Goal: Information Seeking & Learning: Learn about a topic

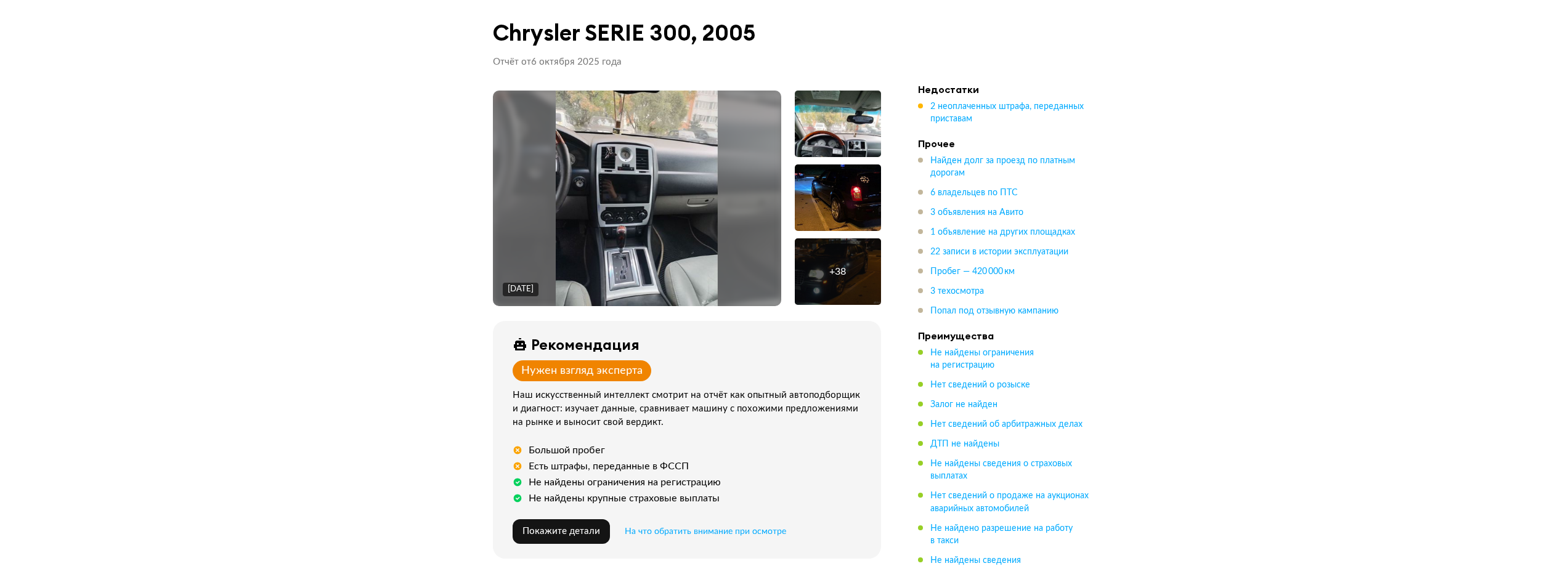
click at [850, 266] on div "+ 38" at bounding box center [837, 271] width 86 height 67
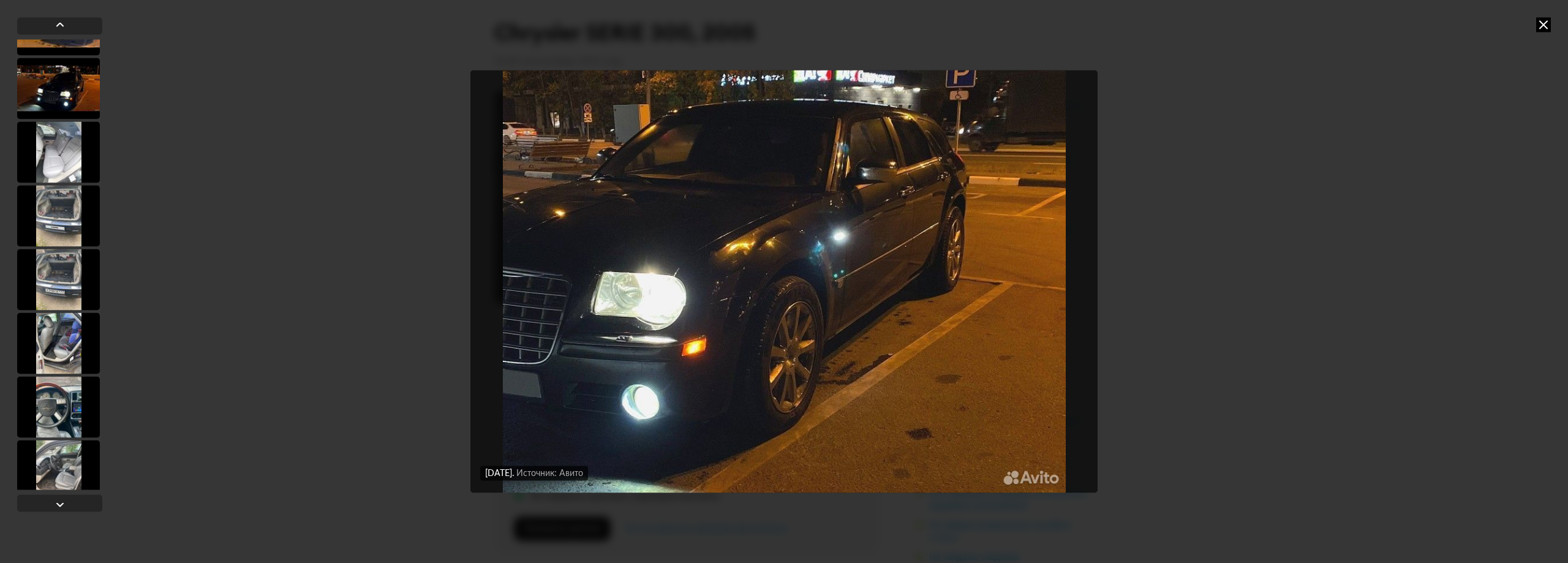
scroll to position [674, 0]
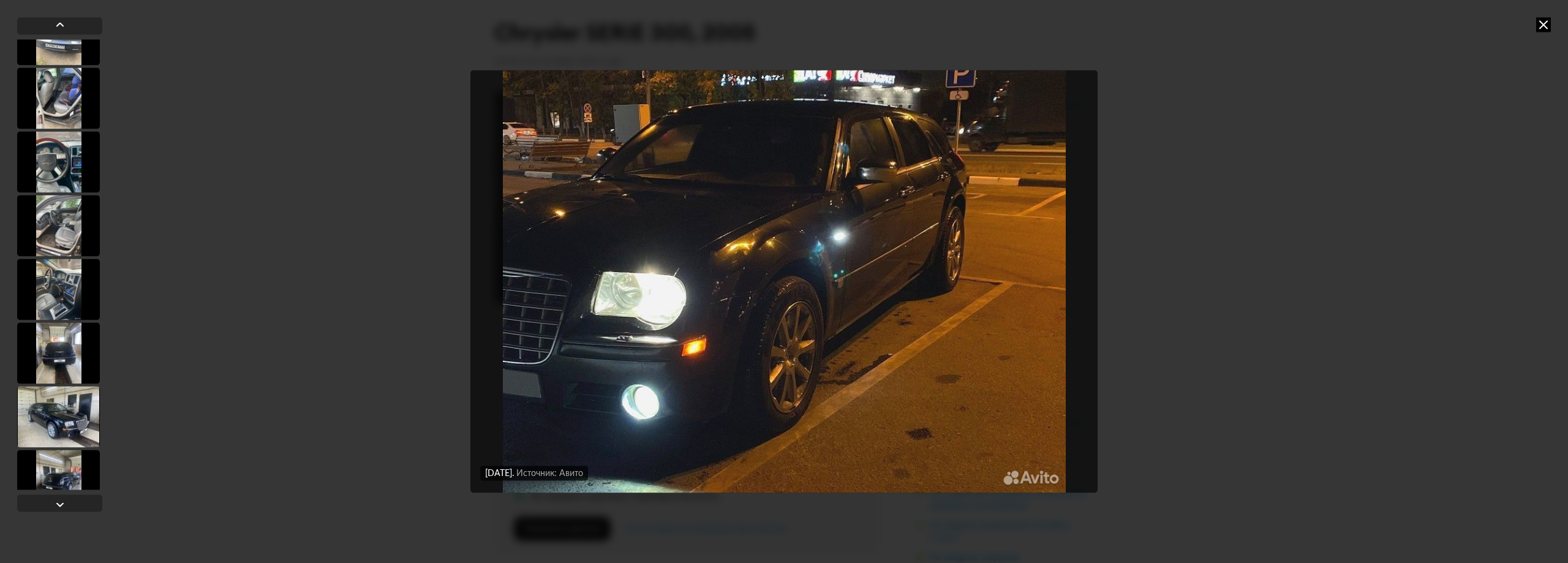
click at [79, 349] on div at bounding box center [59, 352] width 82 height 61
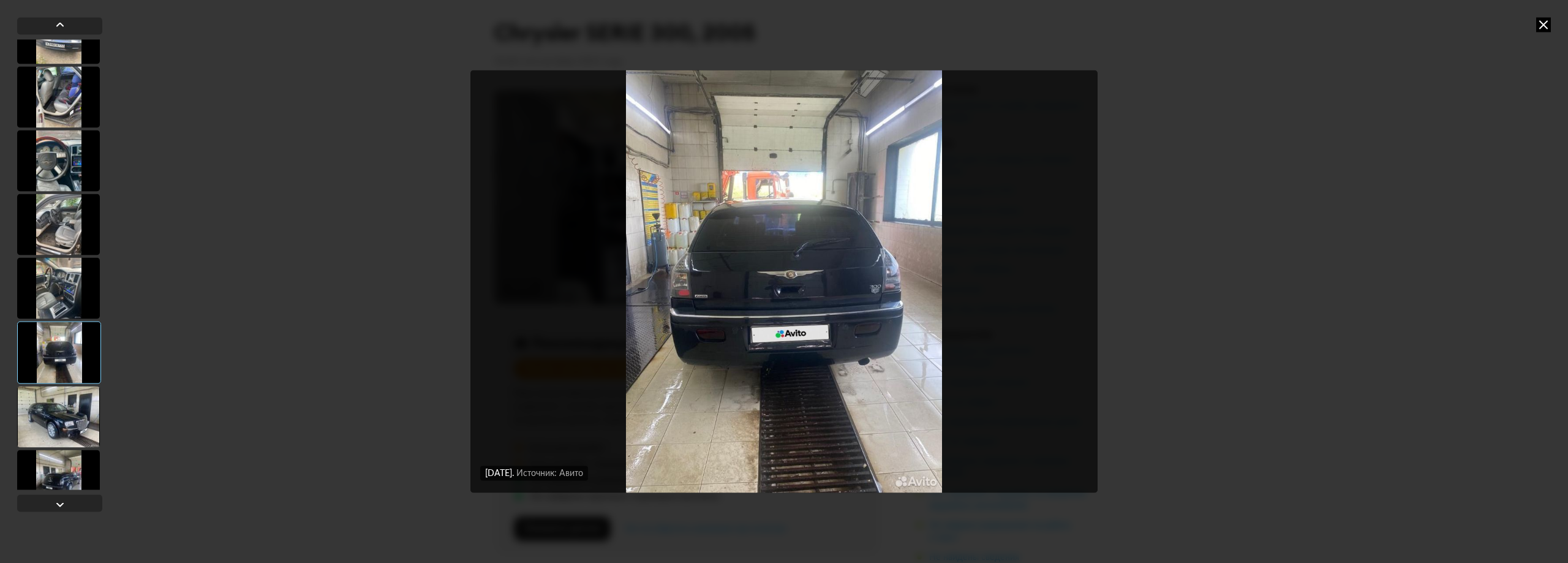
scroll to position [673, 0]
click at [55, 390] on div at bounding box center [59, 417] width 82 height 61
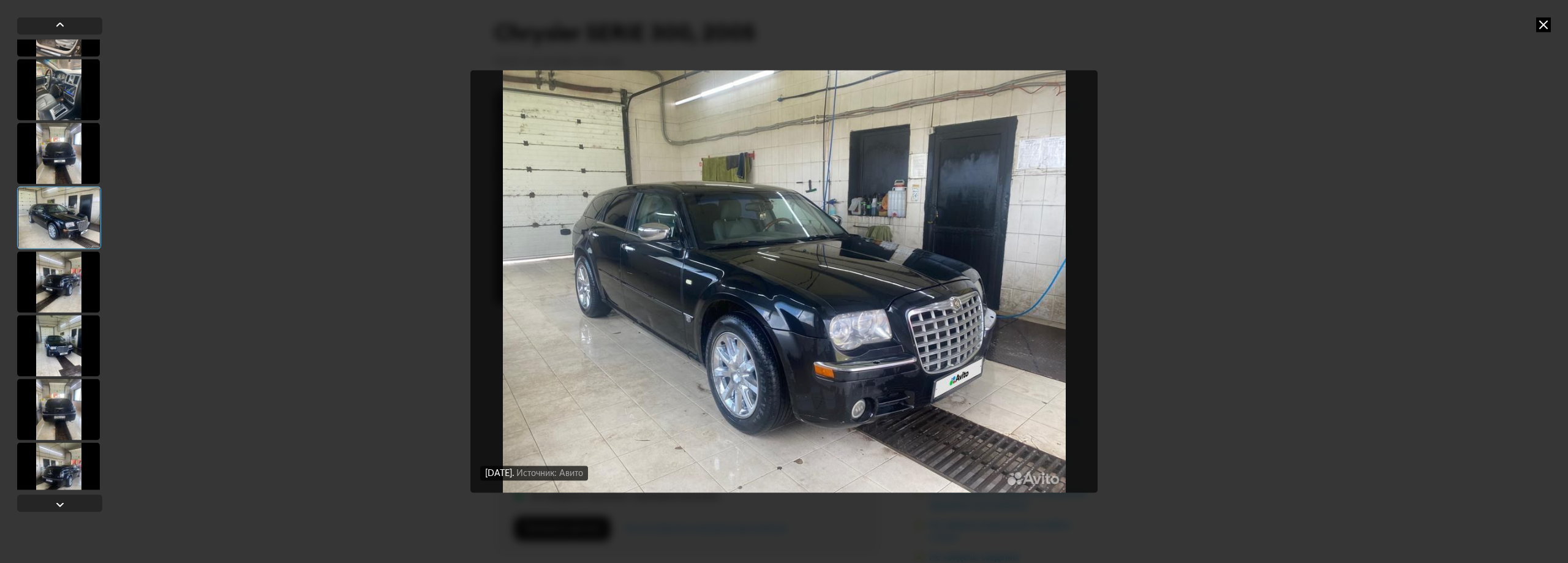
scroll to position [917, 0]
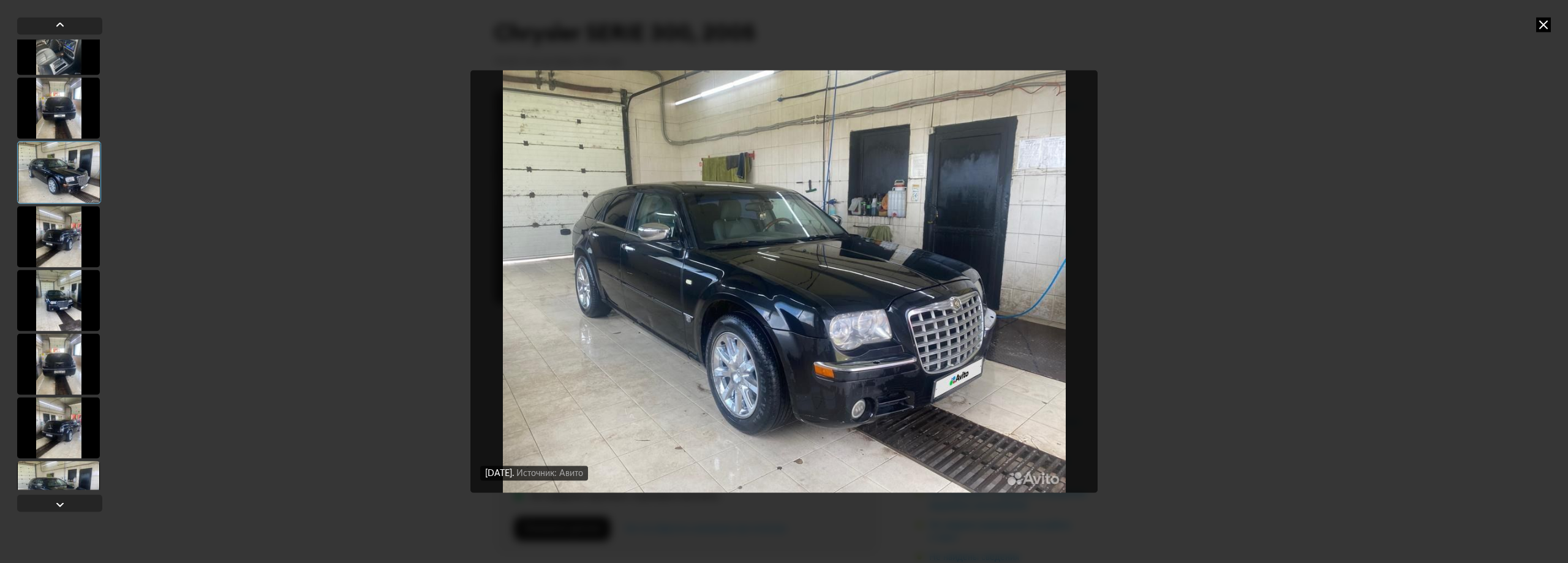
click at [52, 243] on div at bounding box center [59, 236] width 82 height 61
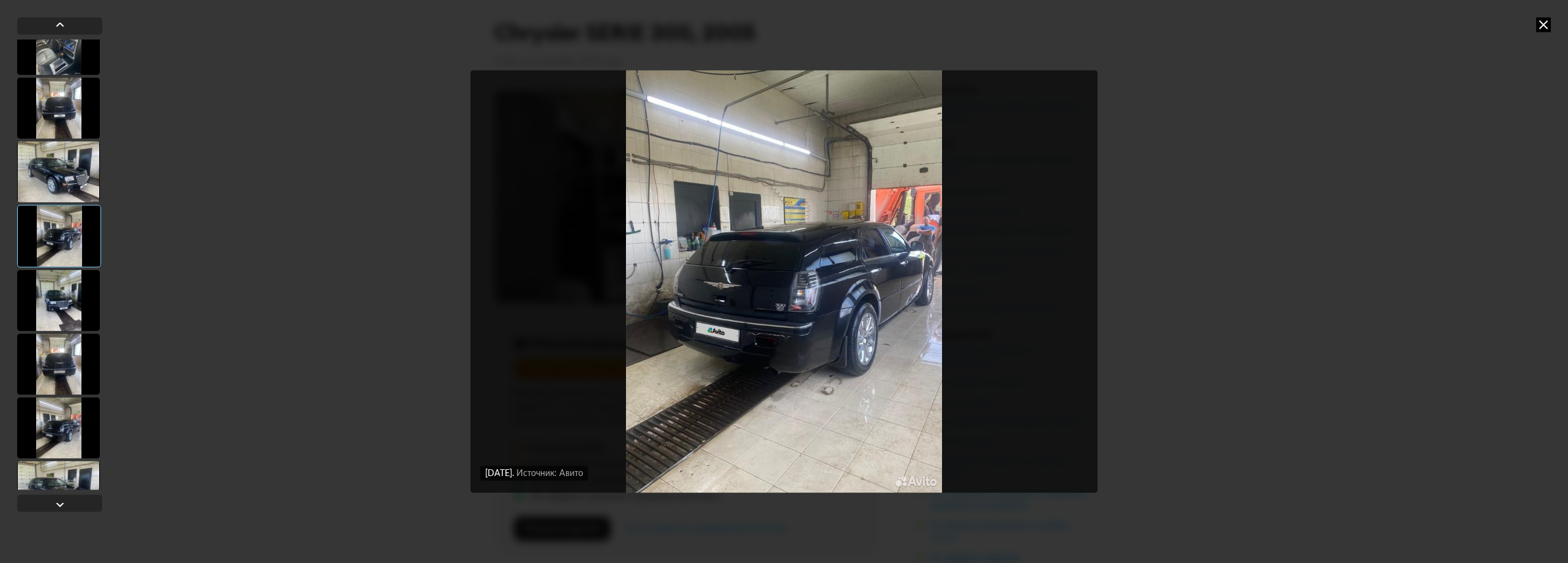
click at [52, 316] on div at bounding box center [59, 300] width 82 height 61
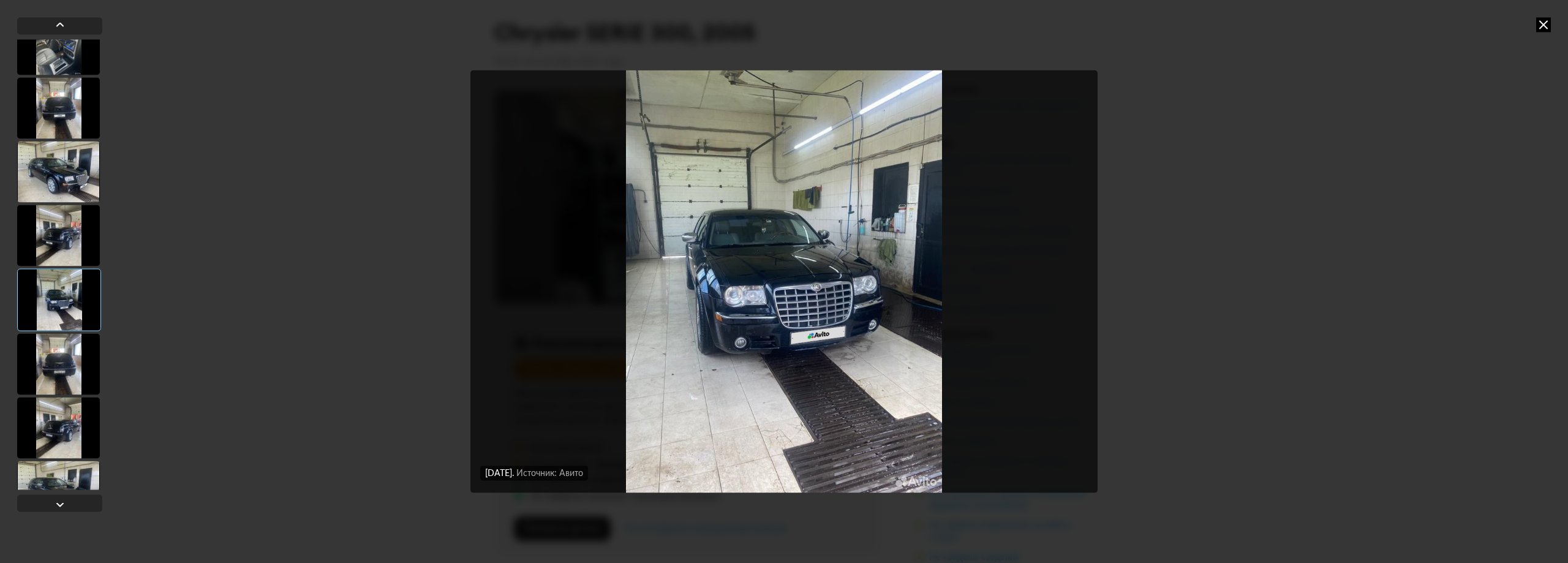
click at [44, 274] on div at bounding box center [59, 299] width 84 height 62
click at [56, 250] on div at bounding box center [59, 235] width 82 height 61
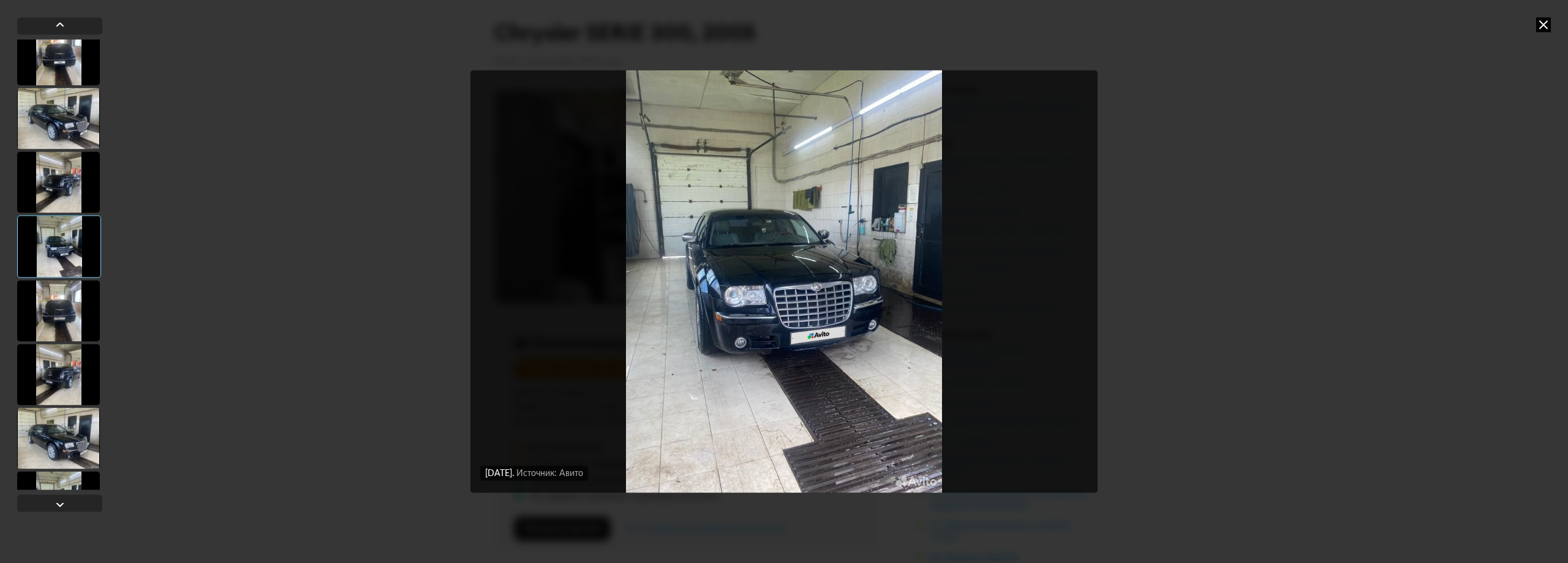
scroll to position [1101, 0]
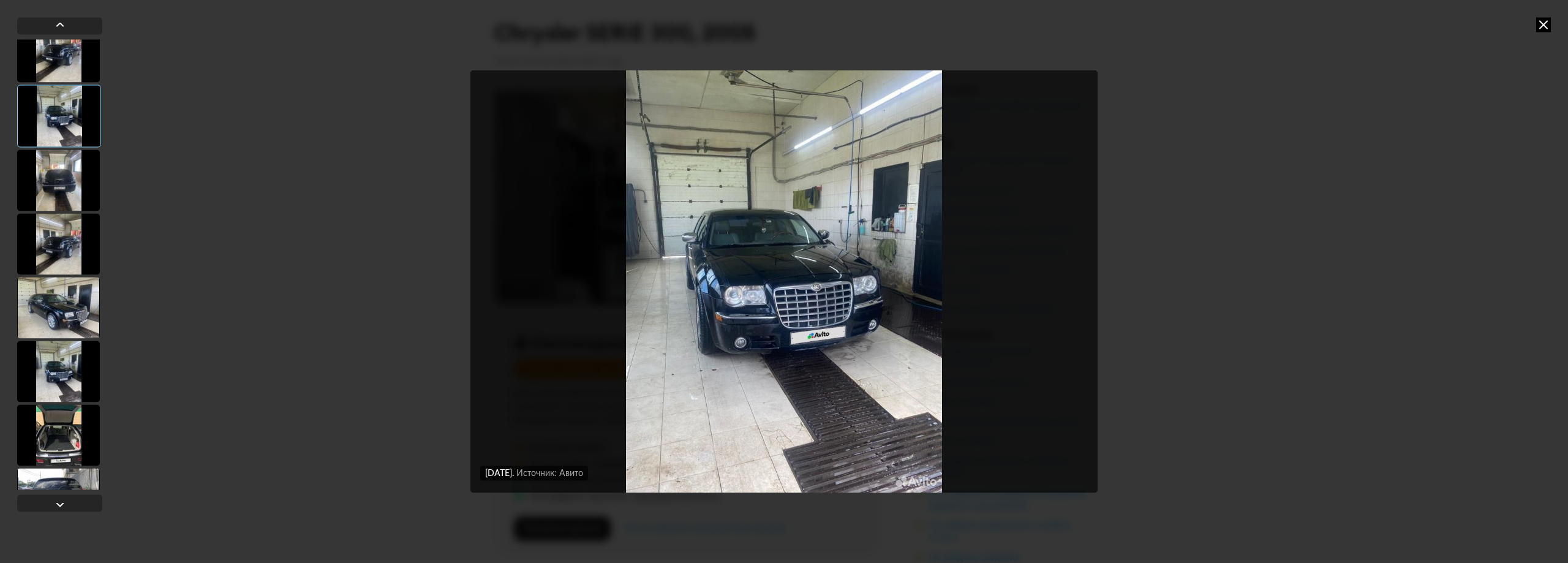
click at [46, 335] on div at bounding box center [59, 307] width 82 height 61
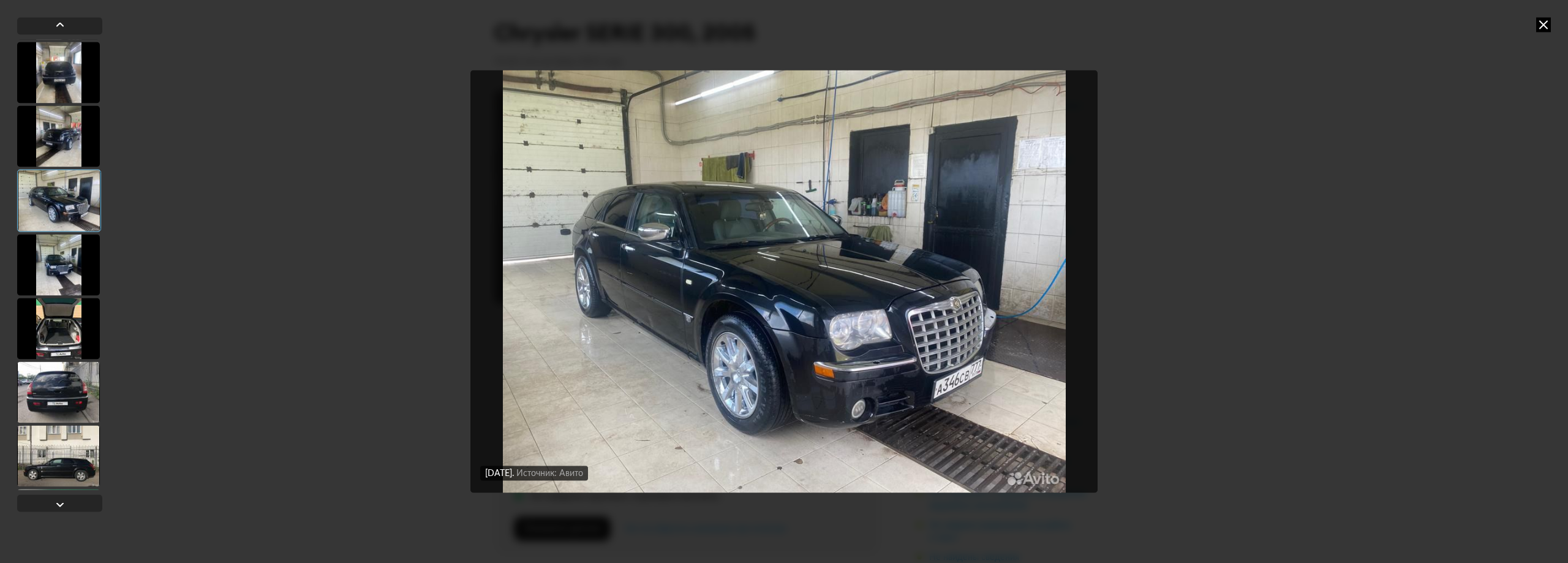
scroll to position [1224, 0]
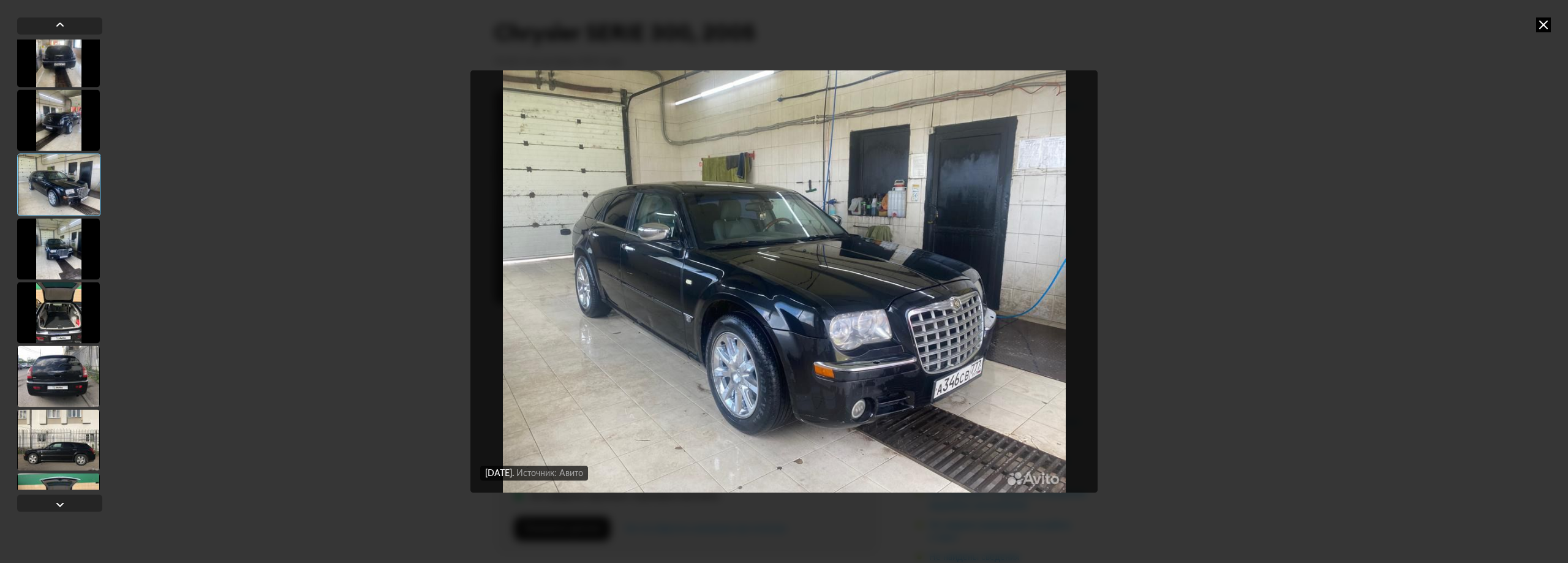
click at [46, 407] on div at bounding box center [60, 264] width 85 height 450
click at [59, 412] on div at bounding box center [59, 439] width 82 height 61
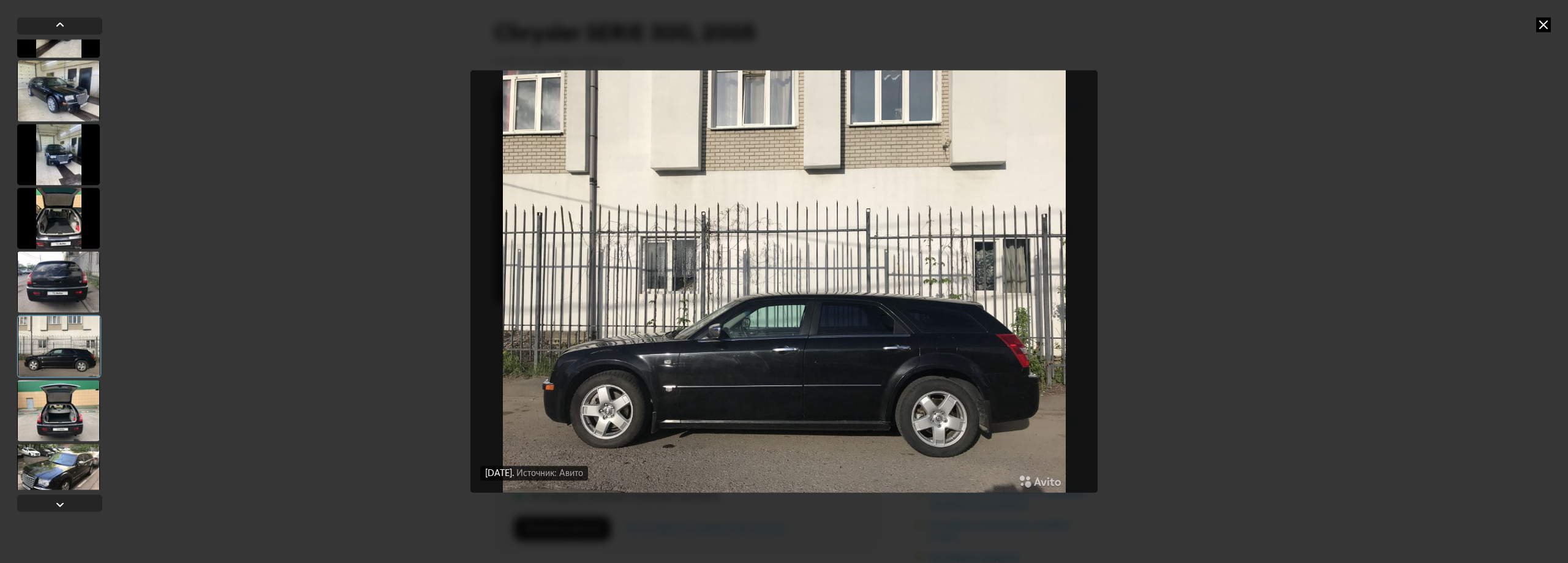
scroll to position [1408, 0]
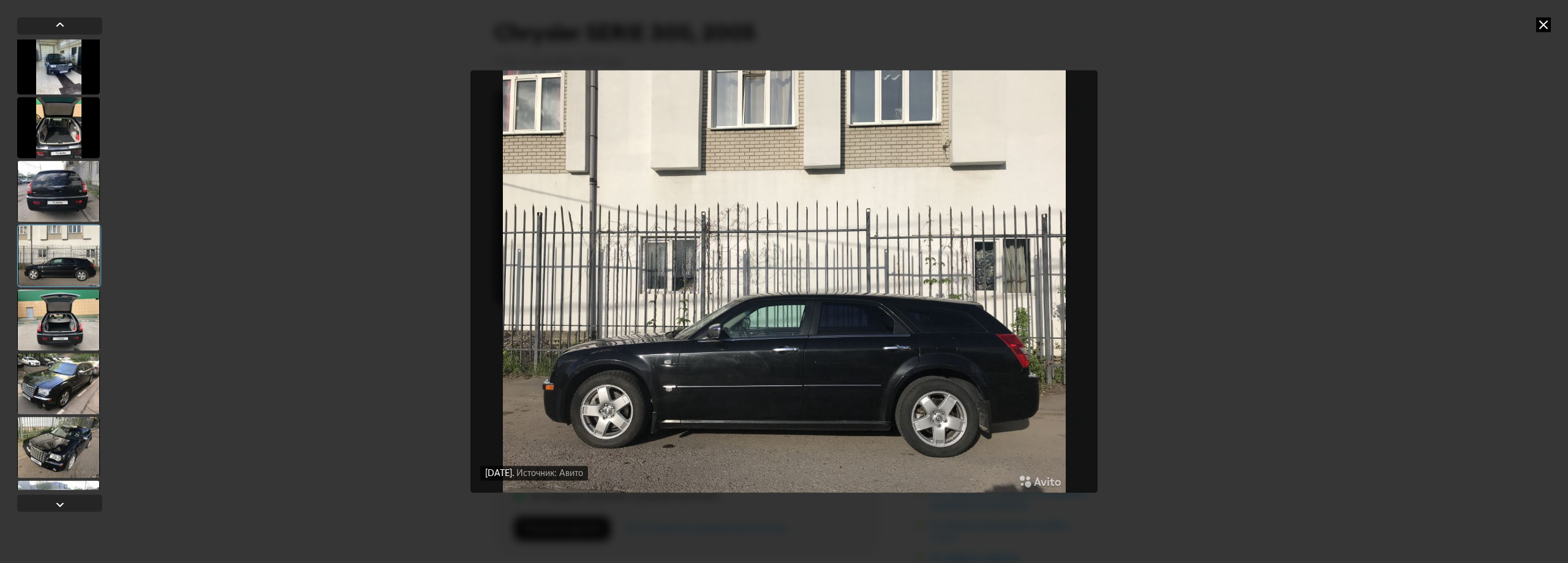
click at [60, 420] on div at bounding box center [59, 447] width 82 height 61
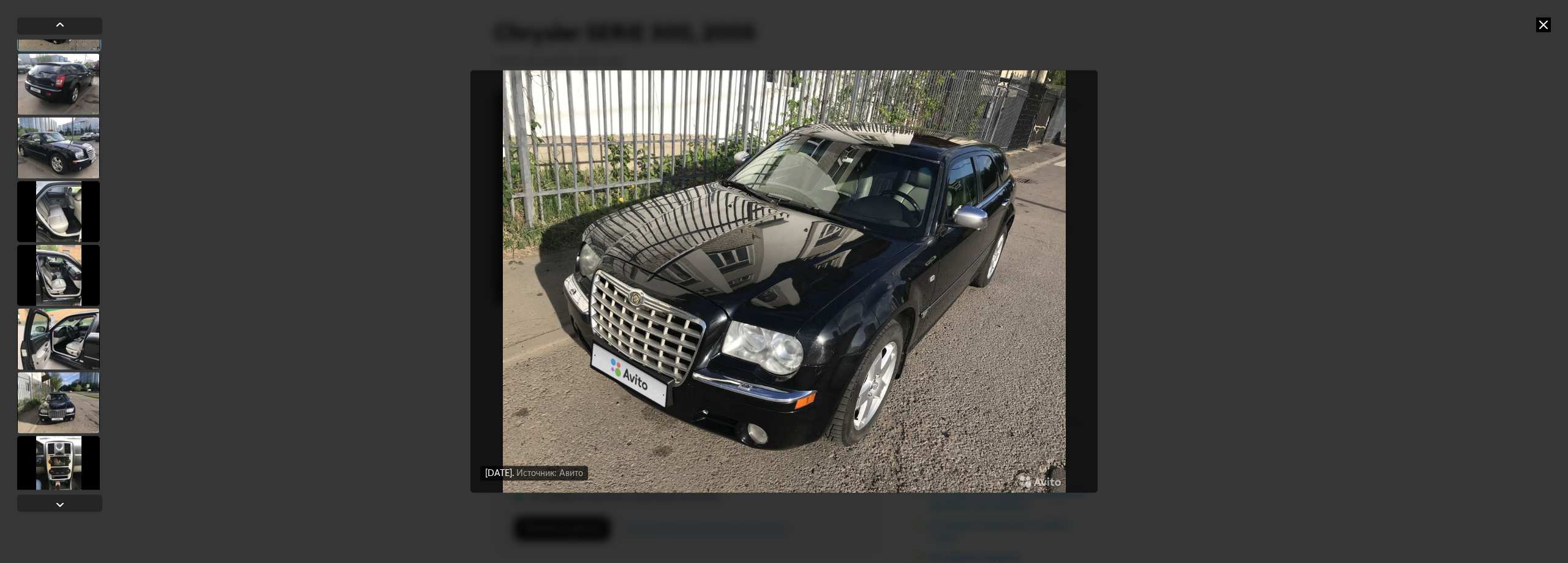
scroll to position [1836, 0]
click at [60, 420] on div at bounding box center [59, 400] width 82 height 61
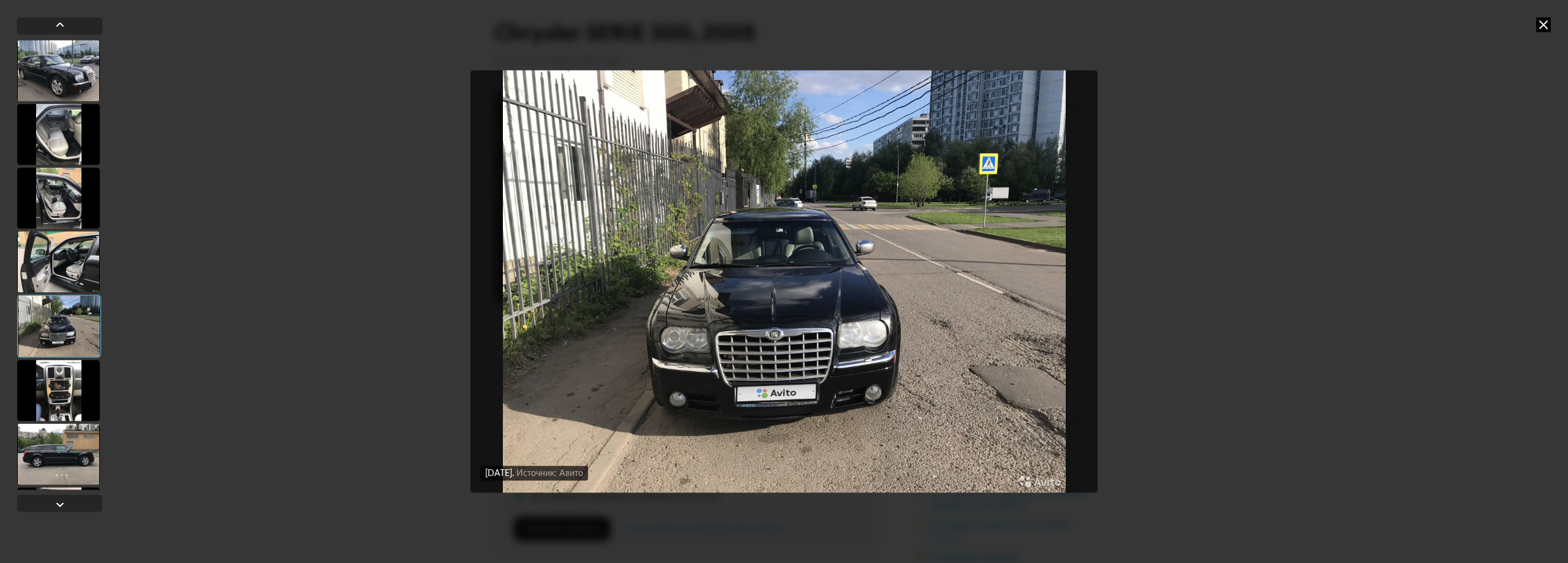
scroll to position [2081, 0]
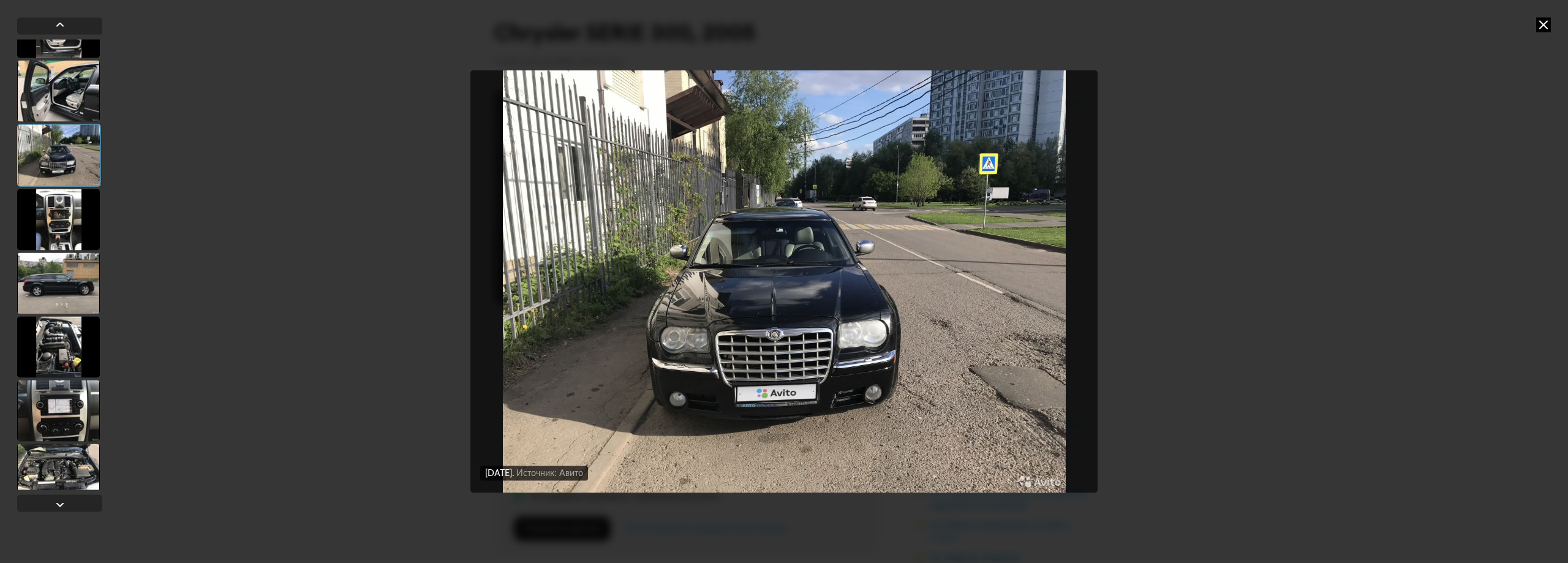
click at [60, 420] on div at bounding box center [59, 410] width 82 height 61
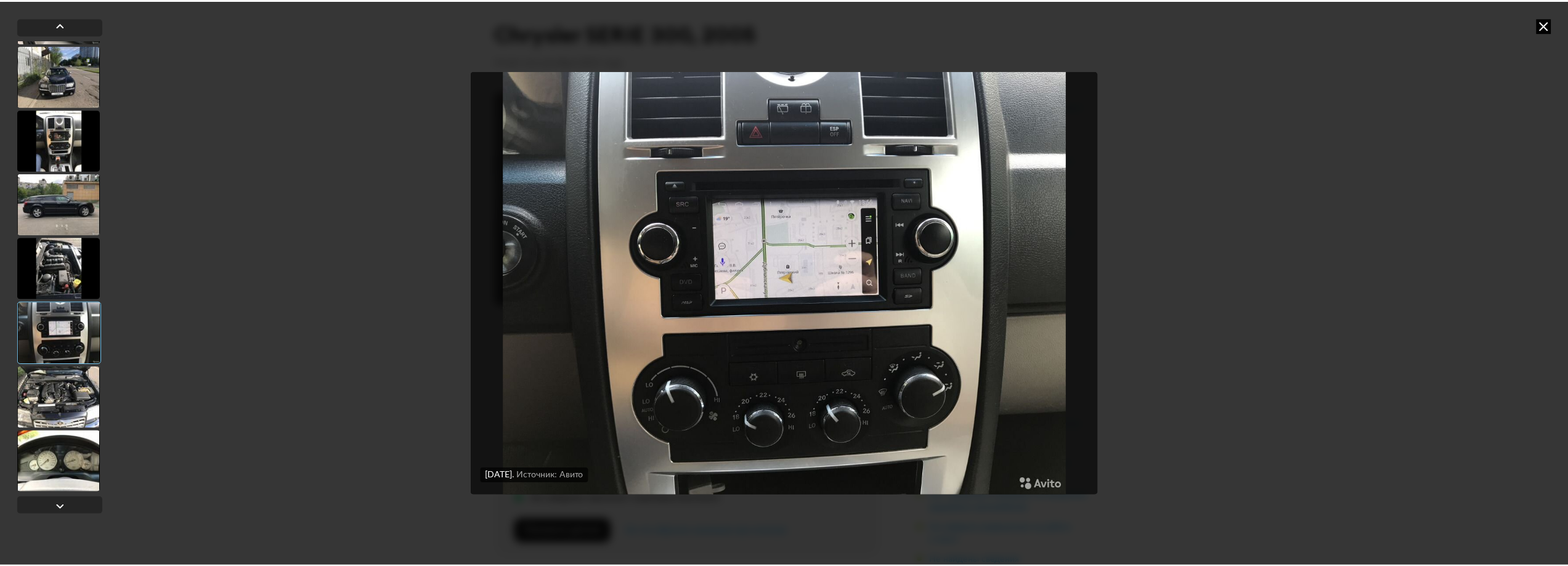
scroll to position [2174, 0]
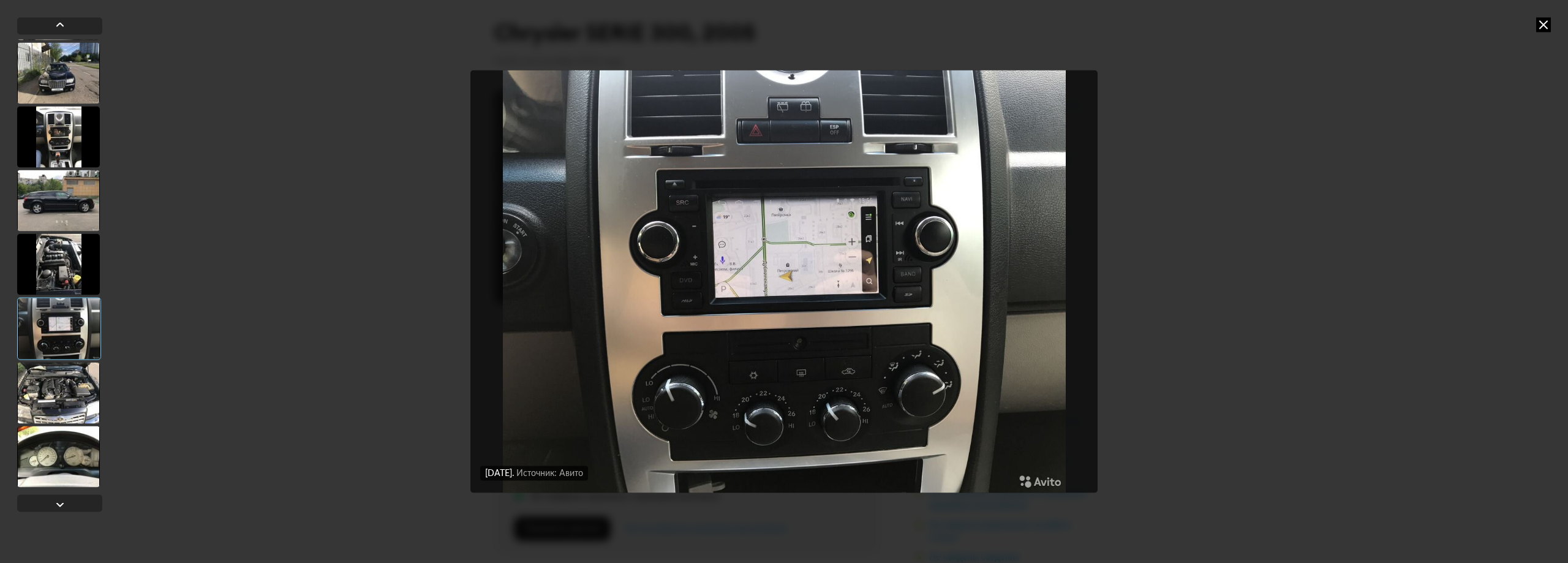
click at [59, 428] on div at bounding box center [59, 456] width 82 height 61
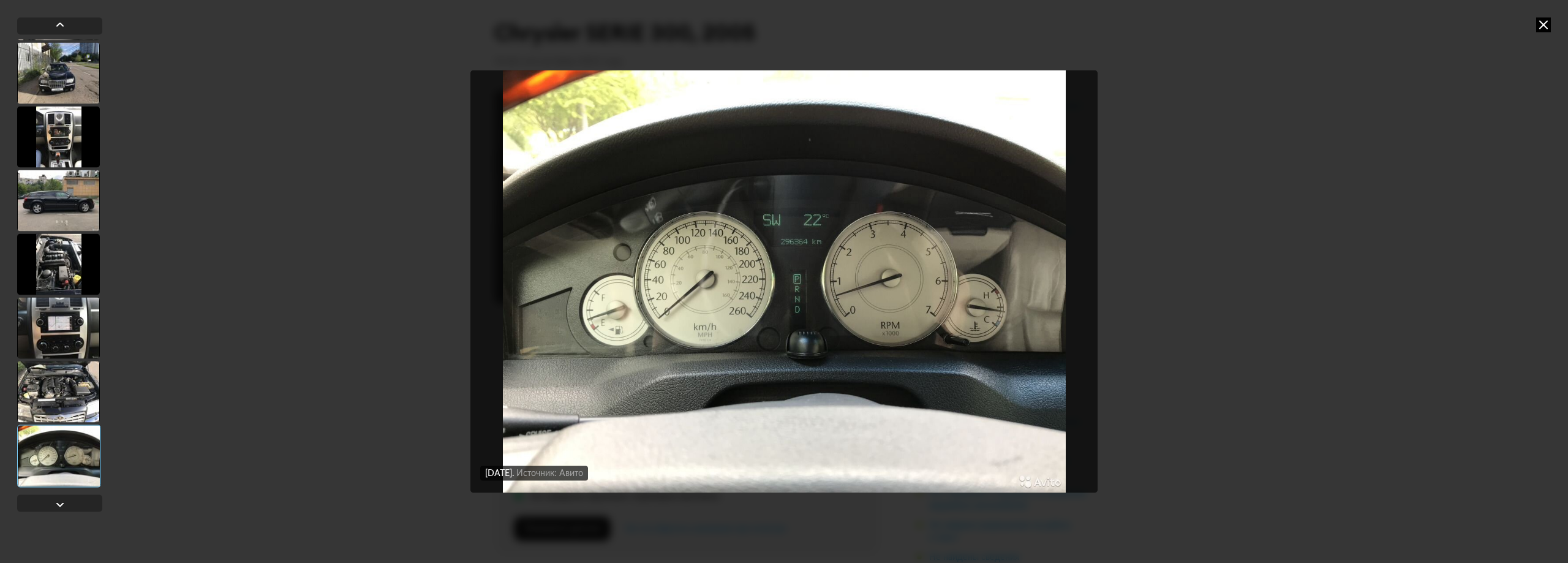
click at [62, 451] on div at bounding box center [59, 455] width 84 height 62
click at [1548, 17] on div "[DATE] Источник: Авито [DATE] Источник: Авито [DATE] Источник: Авито [DATE] Ист…" at bounding box center [784, 282] width 1568 height 563
click at [1546, 19] on icon at bounding box center [1543, 24] width 15 height 15
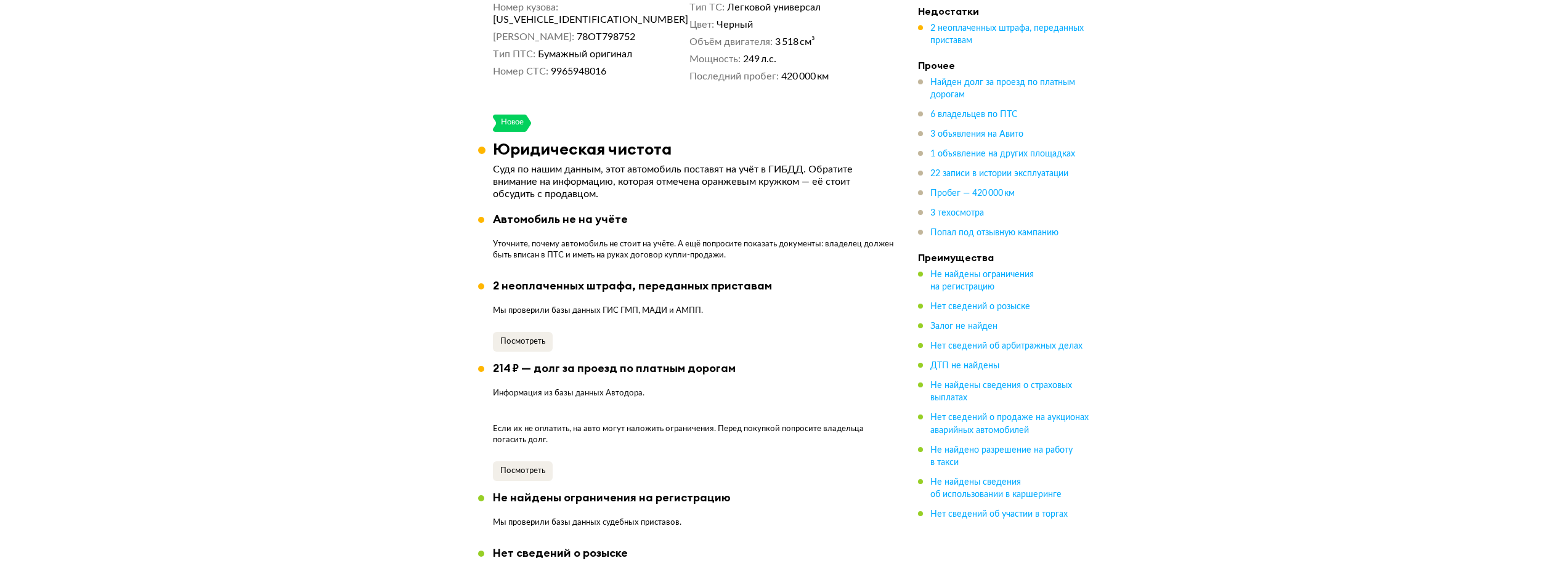
scroll to position [985, 0]
